Goal: Transaction & Acquisition: Purchase product/service

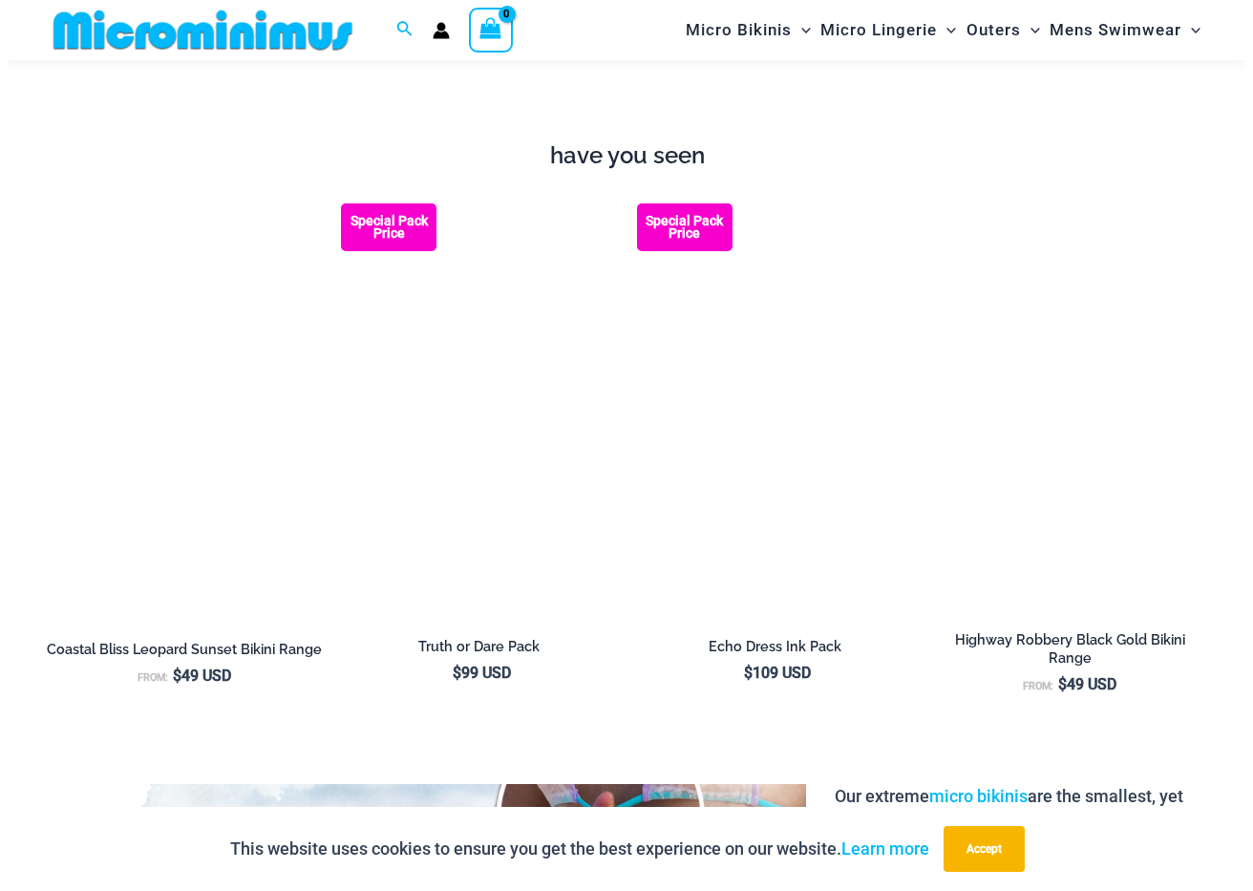
scroll to position [1907, 0]
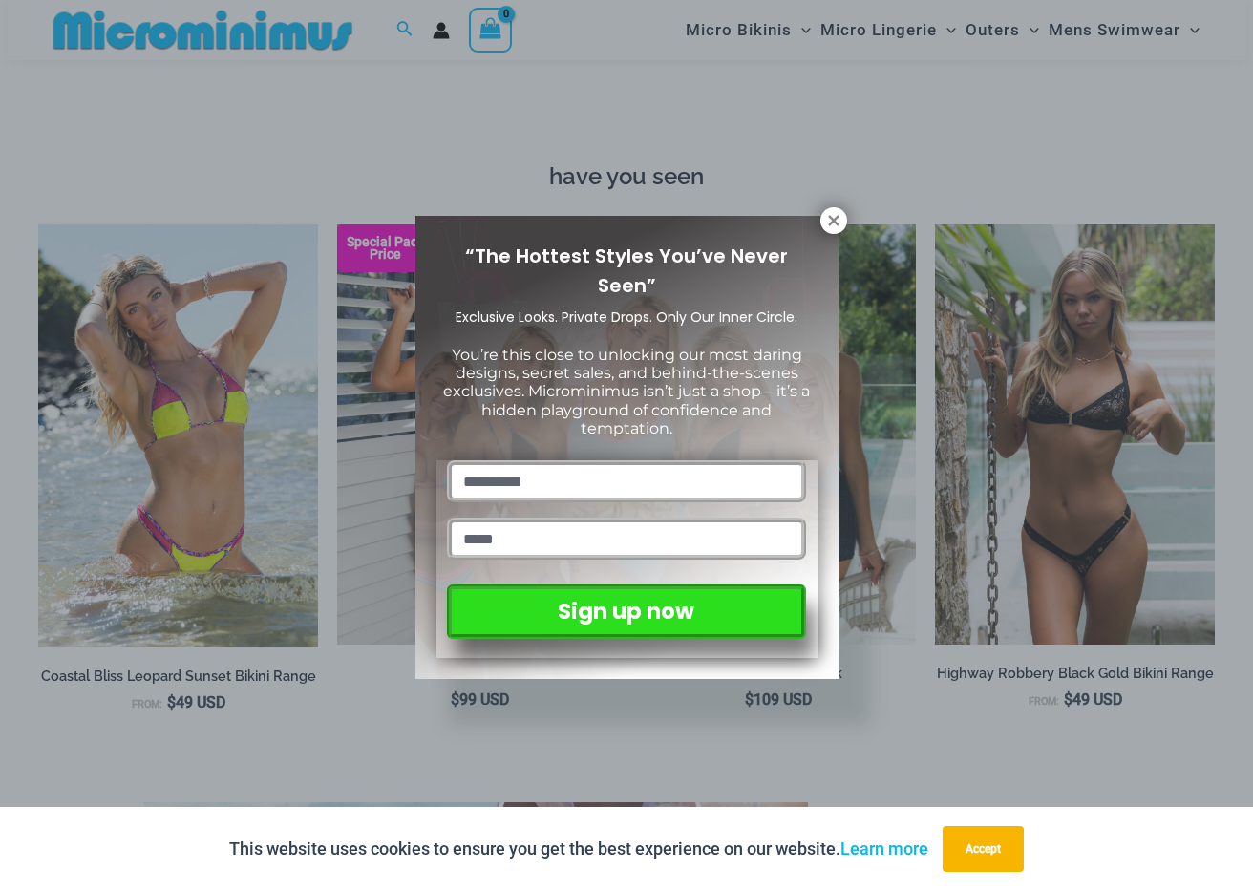
drag, startPoint x: 1249, startPoint y: 43, endPoint x: 1226, endPoint y: 267, distance: 225.6
click at [839, 216] on icon at bounding box center [833, 220] width 17 height 17
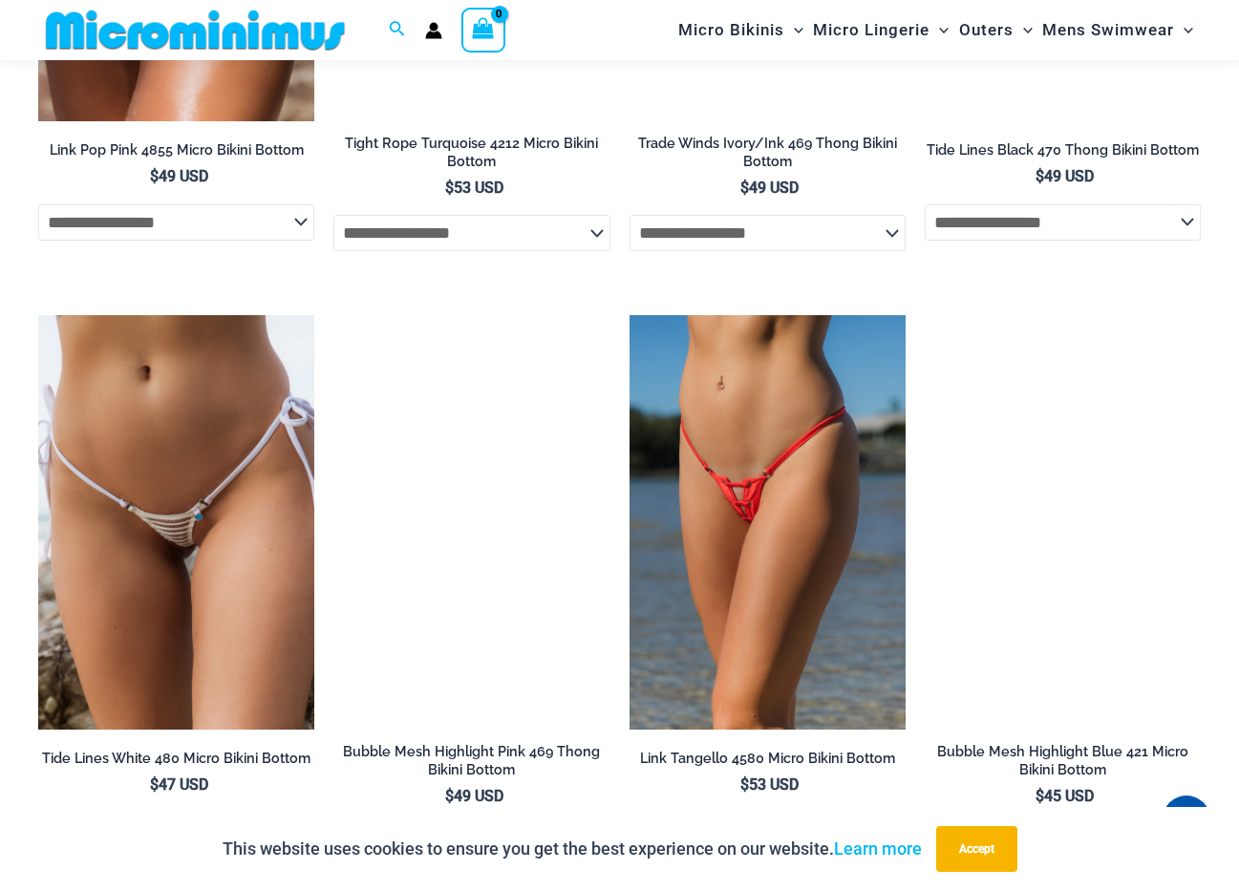
scroll to position [5330, 0]
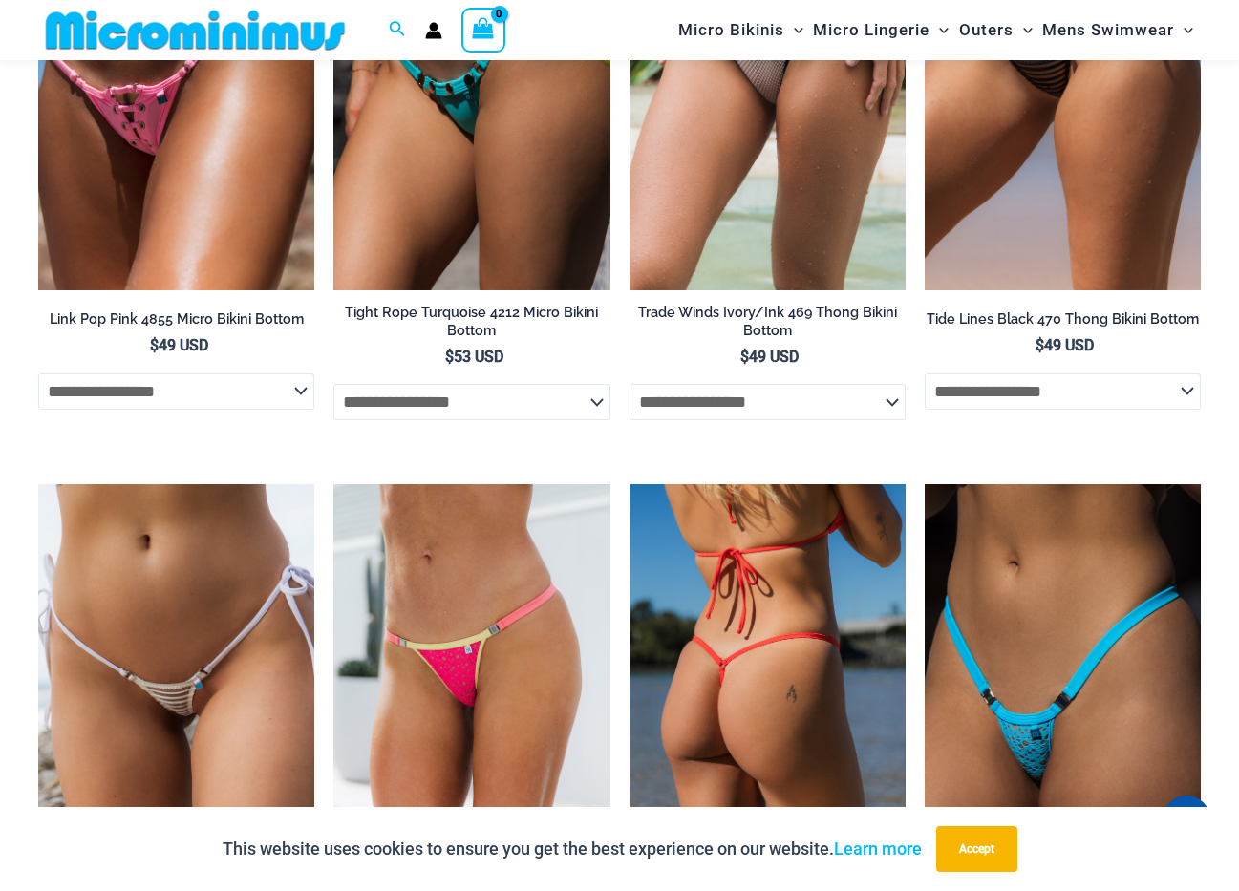
click at [767, 604] on img at bounding box center [767, 691] width 276 height 414
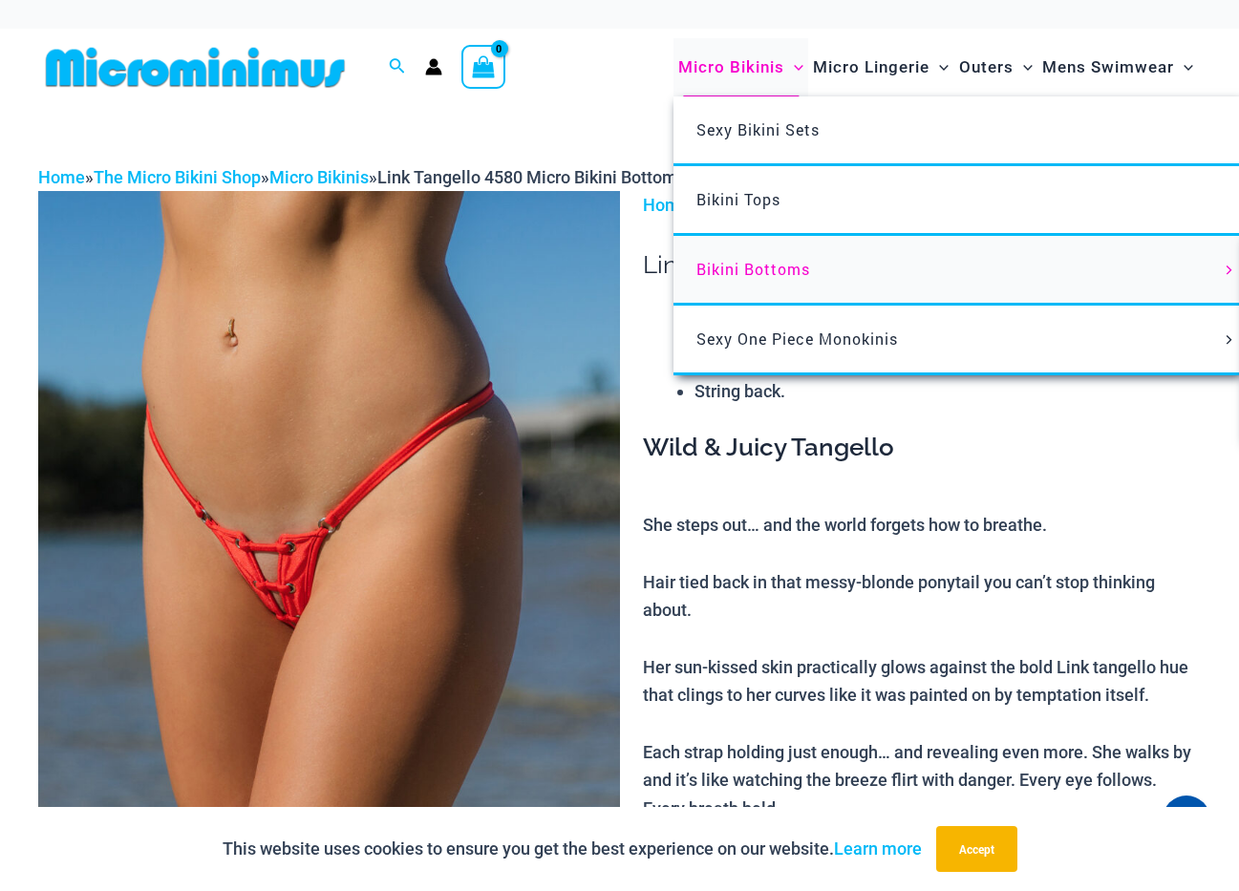
click at [759, 271] on span "Bikini Bottoms" at bounding box center [753, 269] width 114 height 20
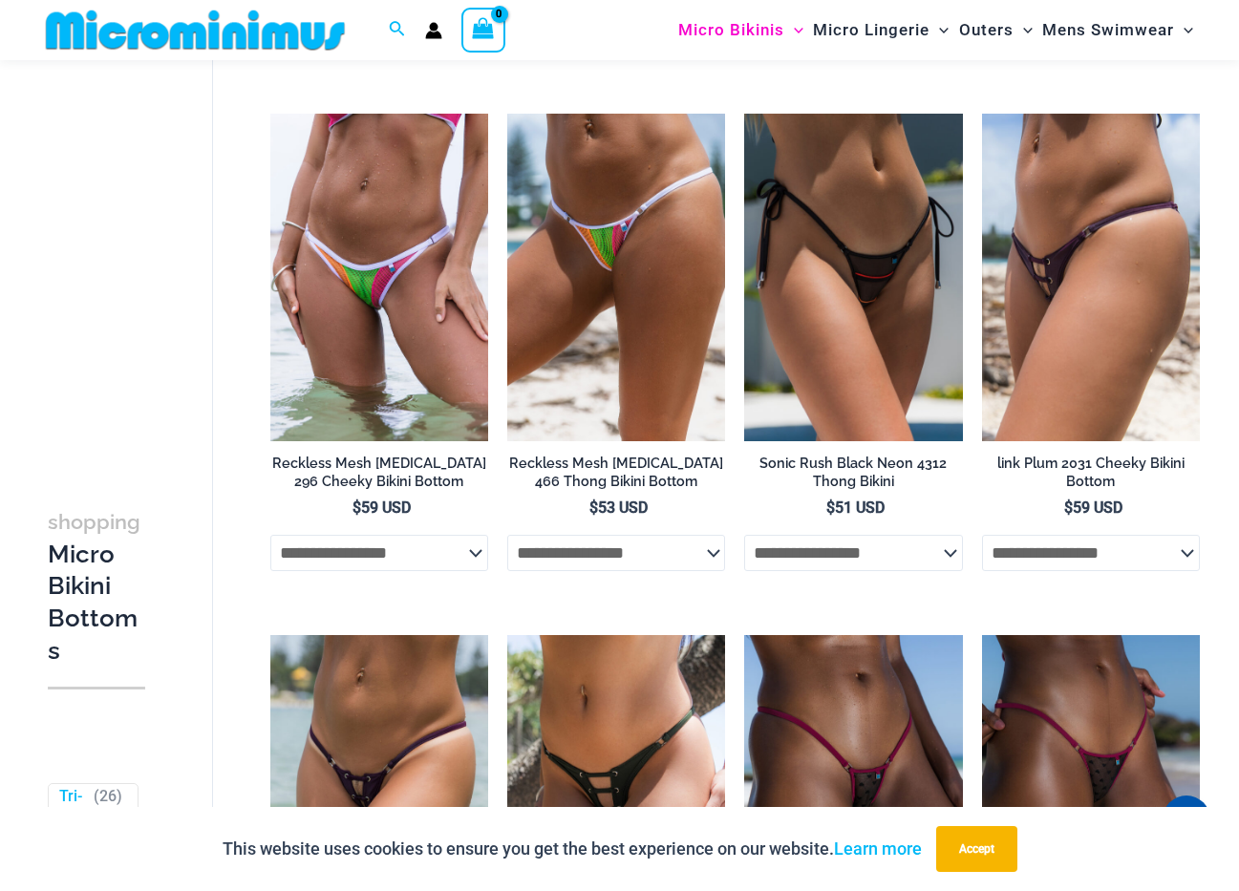
scroll to position [3980, 0]
